Goal: Information Seeking & Learning: Learn about a topic

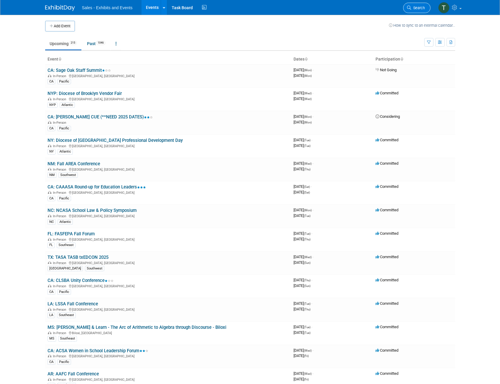
click at [410, 9] on icon at bounding box center [409, 8] width 4 height 4
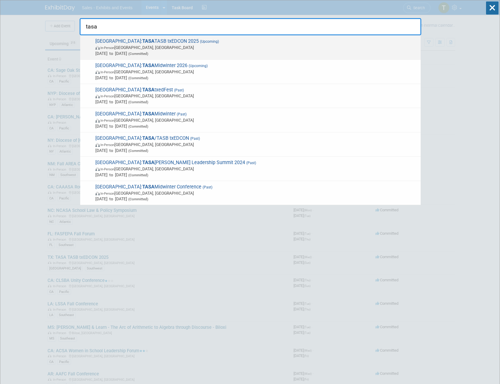
type input "tasa"
click at [148, 52] on span "[DATE] to [DATE] (Committed)" at bounding box center [256, 54] width 322 height 6
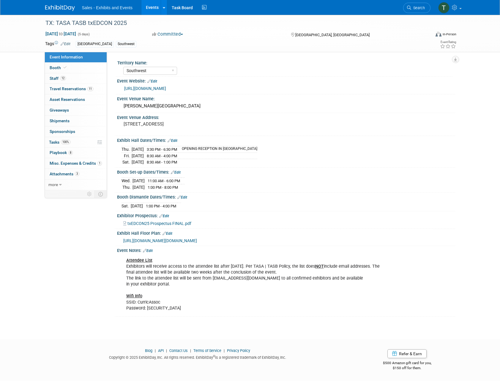
select select "Southwest"
click at [65, 153] on span "Playbook 8" at bounding box center [61, 152] width 23 height 5
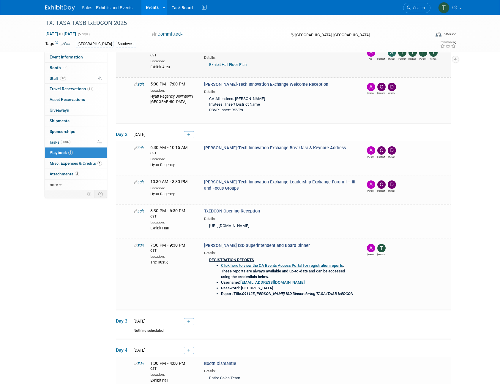
scroll to position [140, 0]
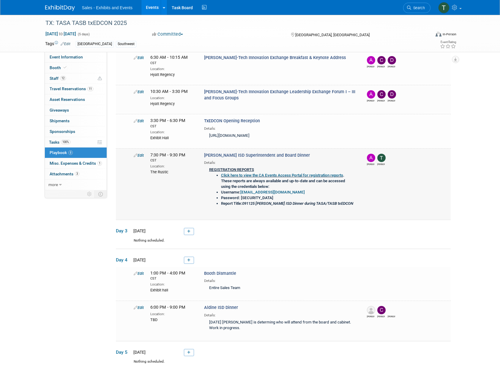
click at [320, 173] on link "Click here to view the CA Events Access Portal for registration reports" at bounding box center [282, 175] width 122 height 4
click at [282, 175] on link "Click here to view the CA Events Access Portal for registration reports" at bounding box center [282, 175] width 122 height 4
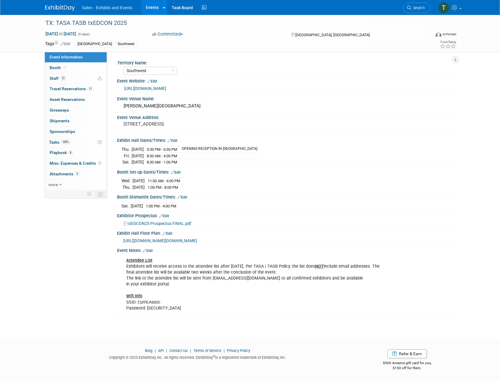
select select "Southwest"
click at [54, 154] on span "Playbook 8" at bounding box center [61, 152] width 23 height 5
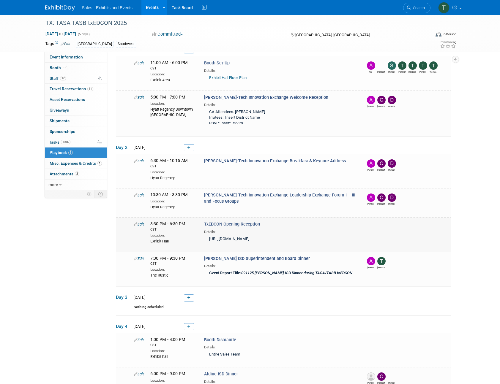
scroll to position [37, 0]
